Goal: Navigation & Orientation: Find specific page/section

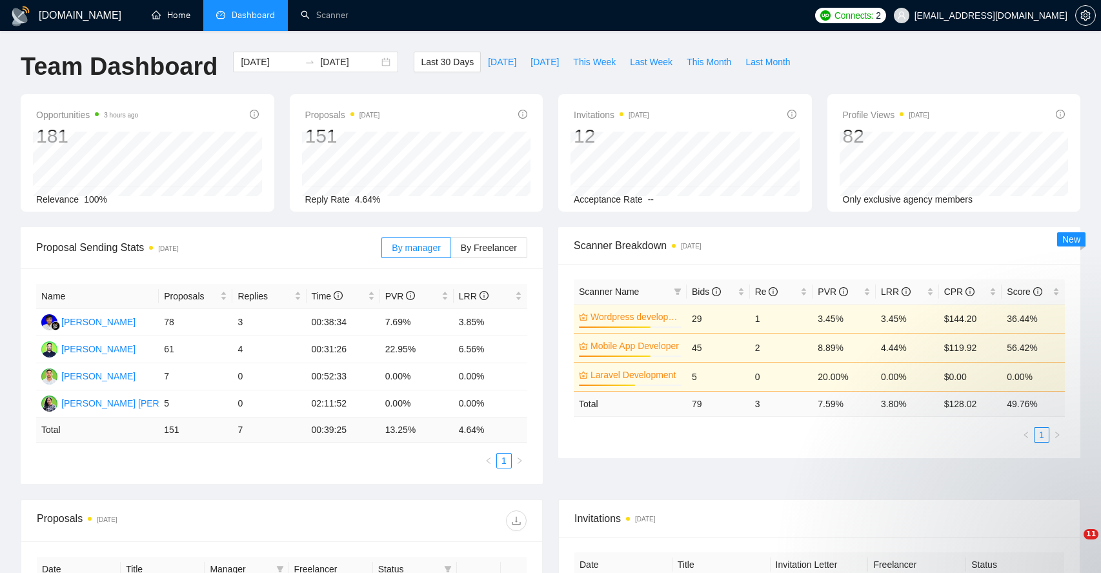
click at [169, 16] on link "Home" at bounding box center [171, 15] width 39 height 11
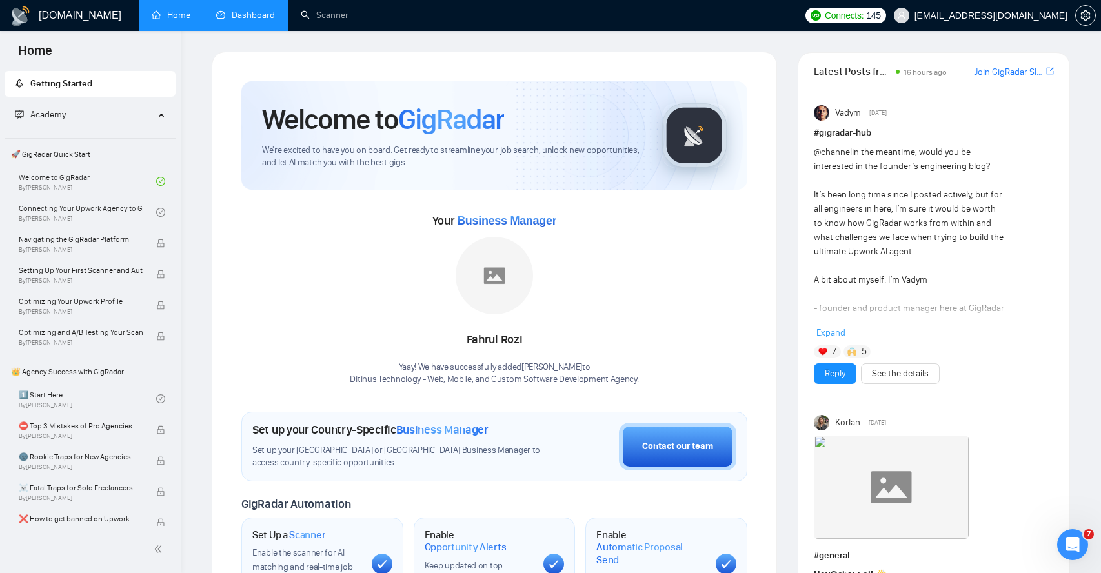
click at [258, 15] on link "Dashboard" at bounding box center [245, 15] width 59 height 11
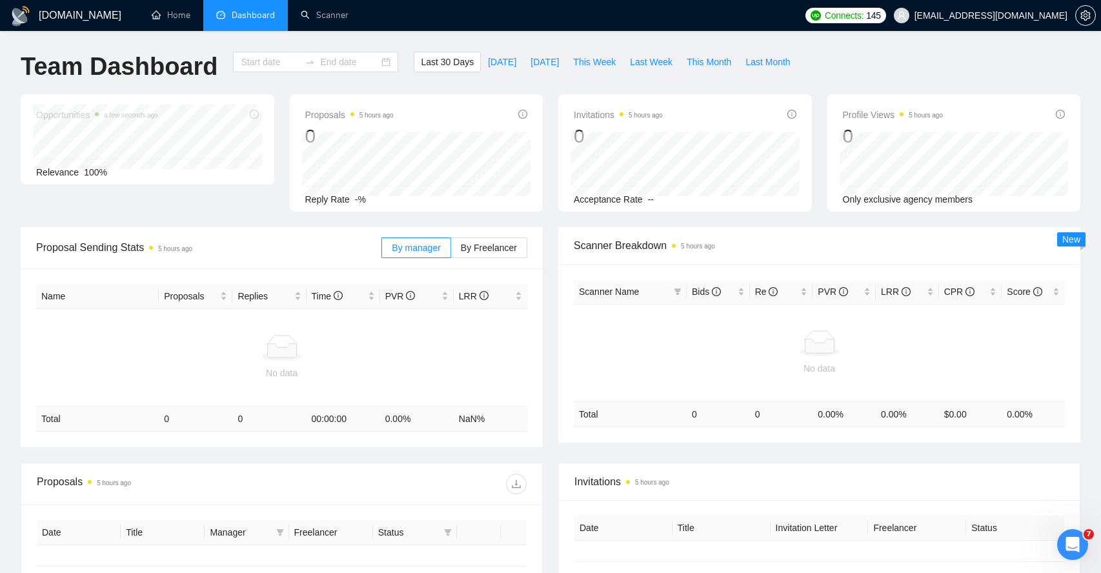
type input "[DATE]"
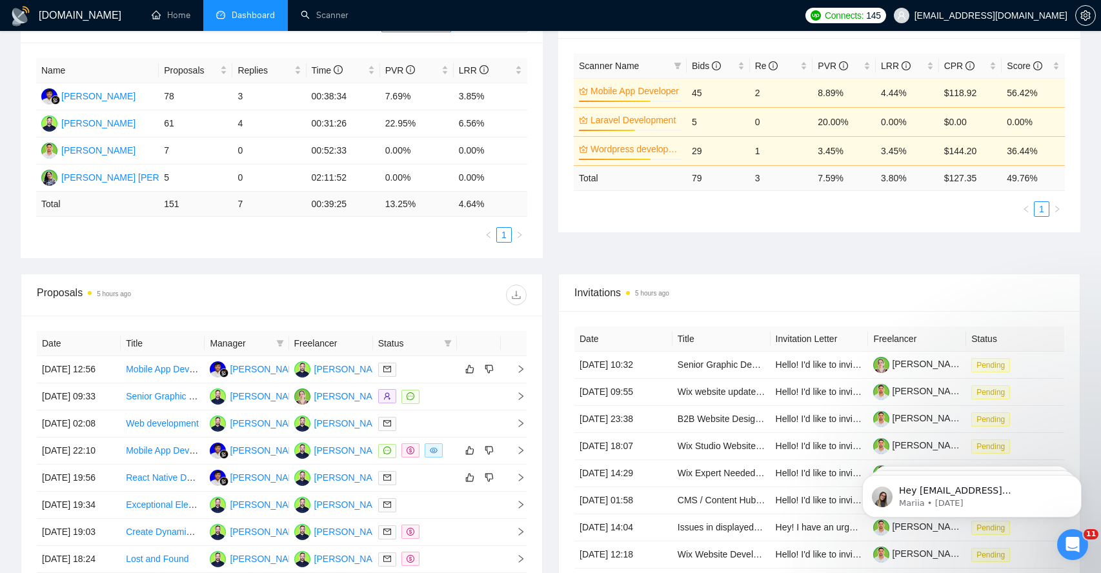
scroll to position [301, 0]
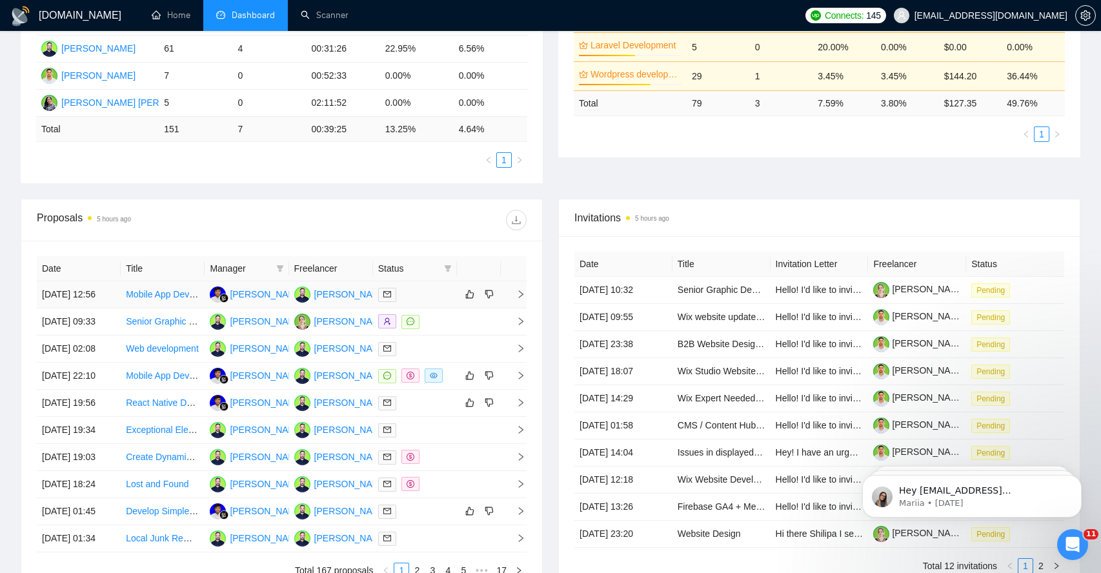
click at [521, 296] on icon "right" at bounding box center [520, 294] width 9 height 9
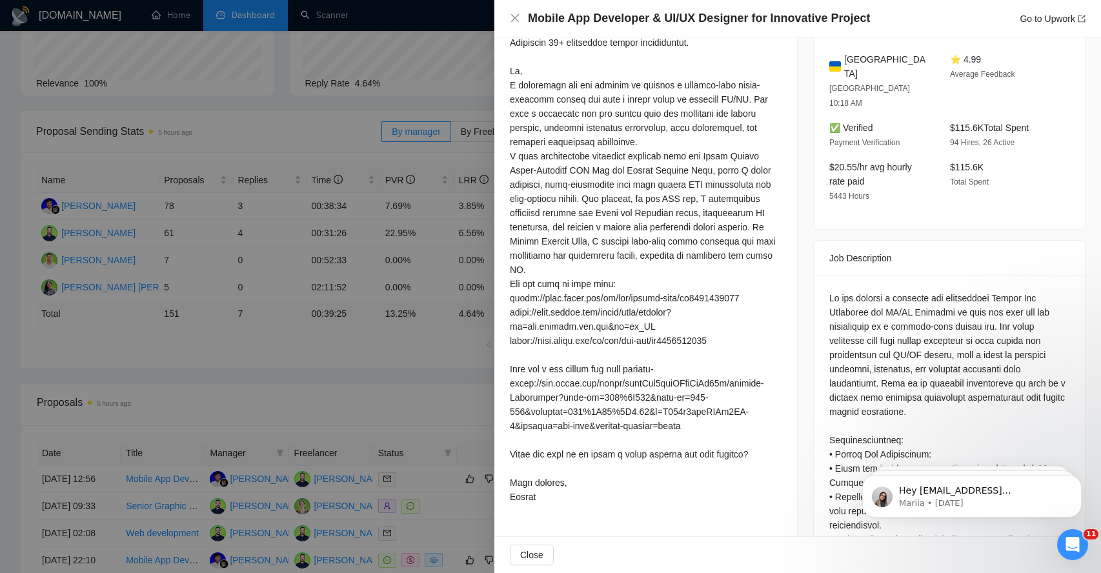
scroll to position [397, 0]
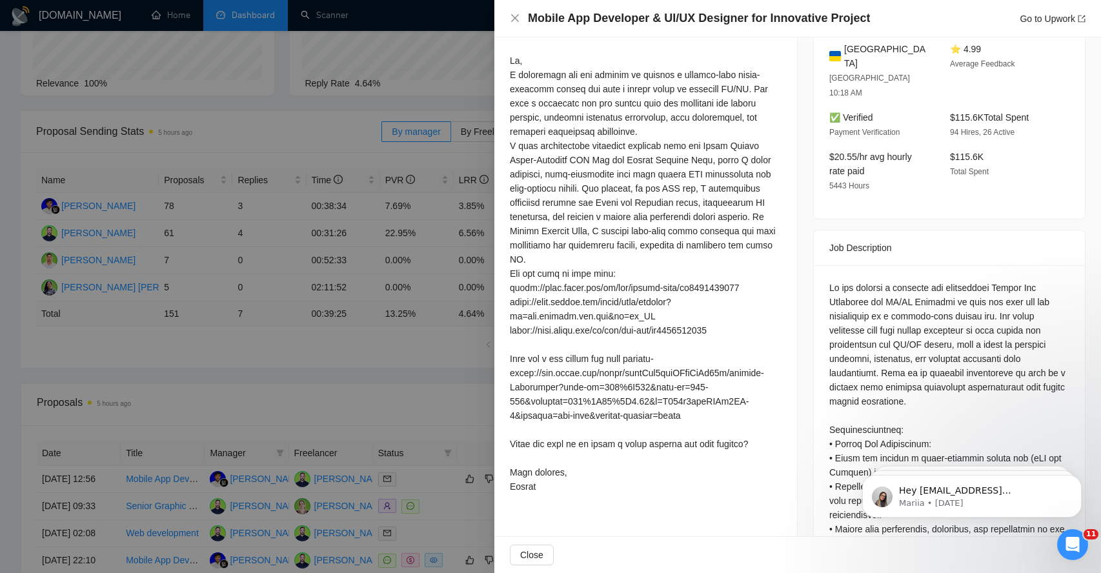
click at [406, 390] on div at bounding box center [550, 286] width 1101 height 573
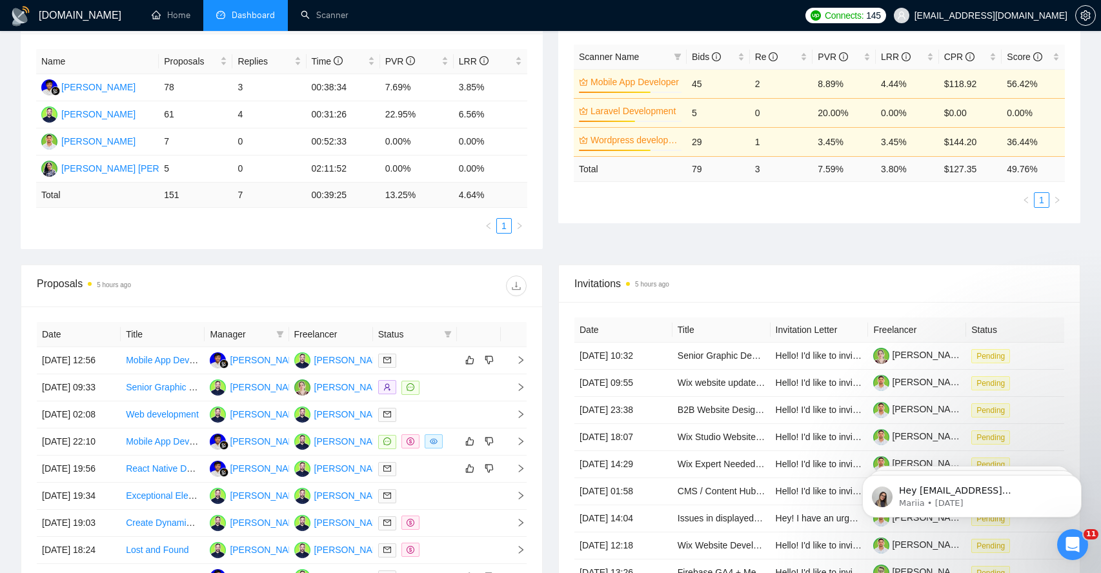
scroll to position [241, 0]
